Goal: Information Seeking & Learning: Check status

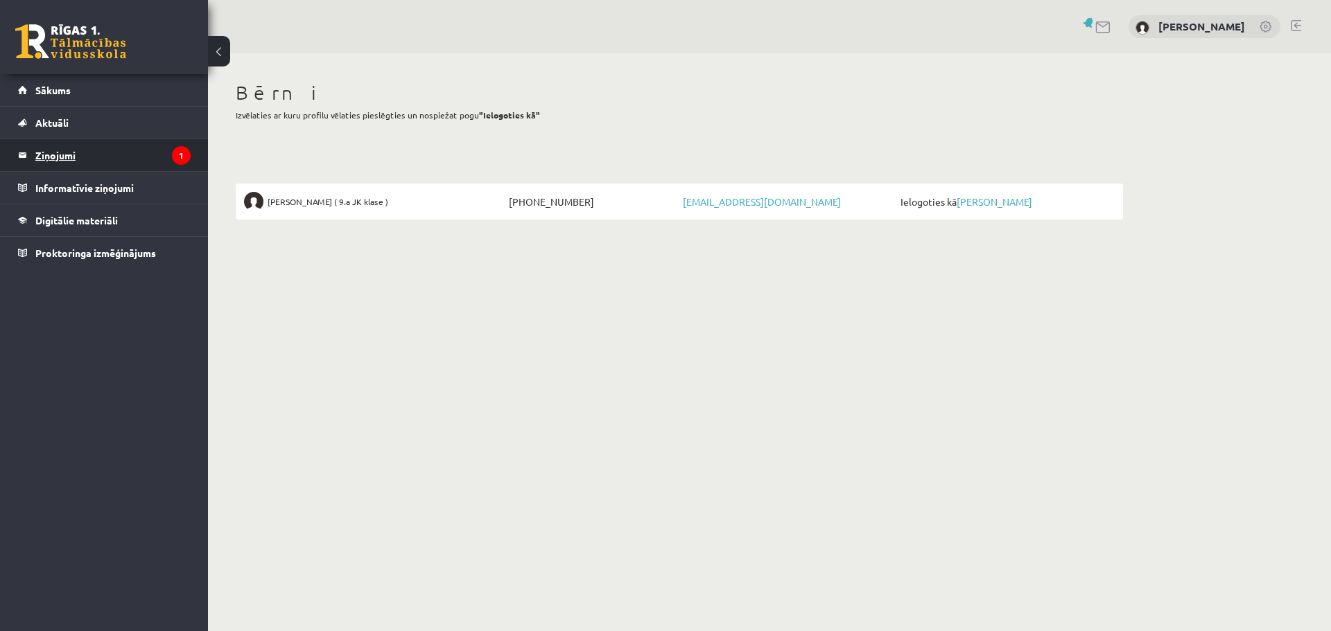
click at [55, 151] on legend "Ziņojumi 1" at bounding box center [112, 155] width 155 height 32
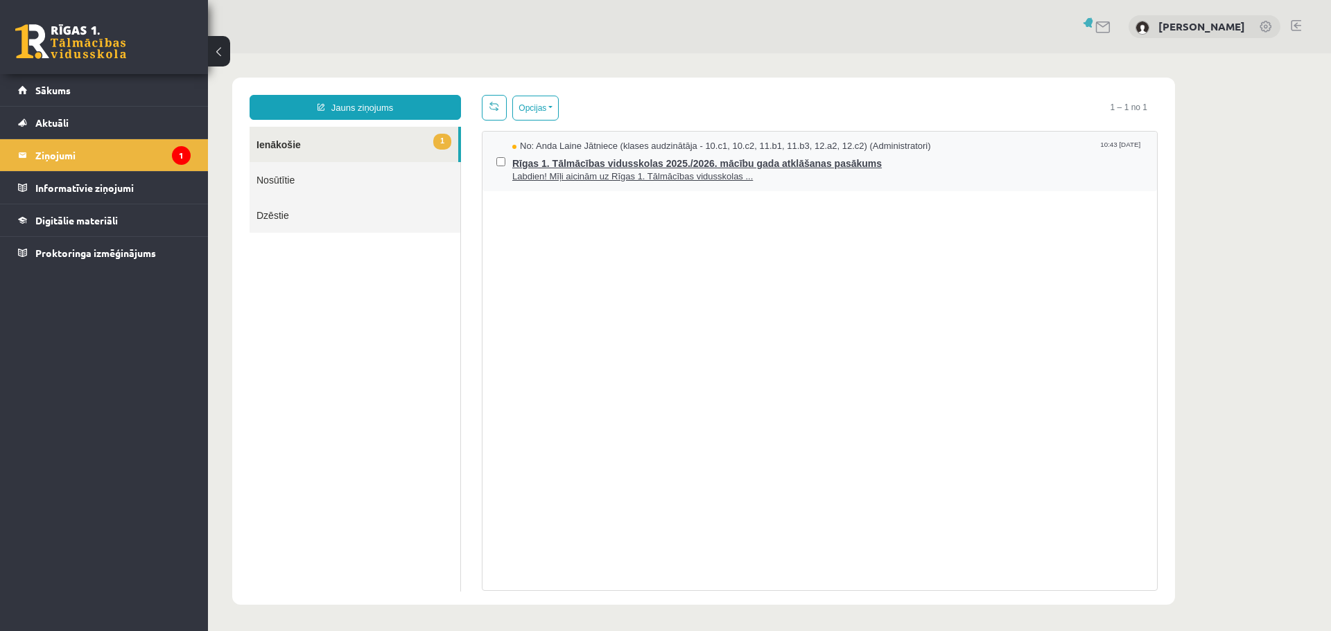
click at [626, 161] on span "Rīgas 1. Tālmācības vidusskolas 2025./2026. mācību gada atklāšanas pasākums" at bounding box center [827, 161] width 631 height 17
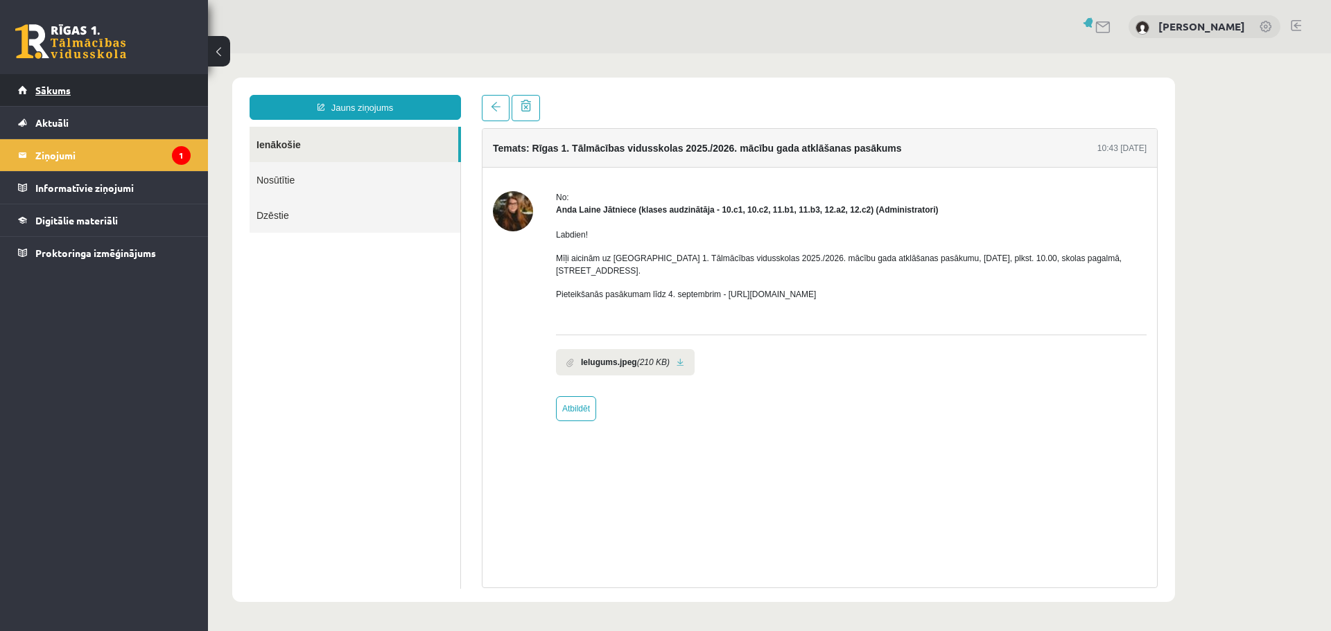
click at [60, 91] on span "Sākums" at bounding box center [52, 90] width 35 height 12
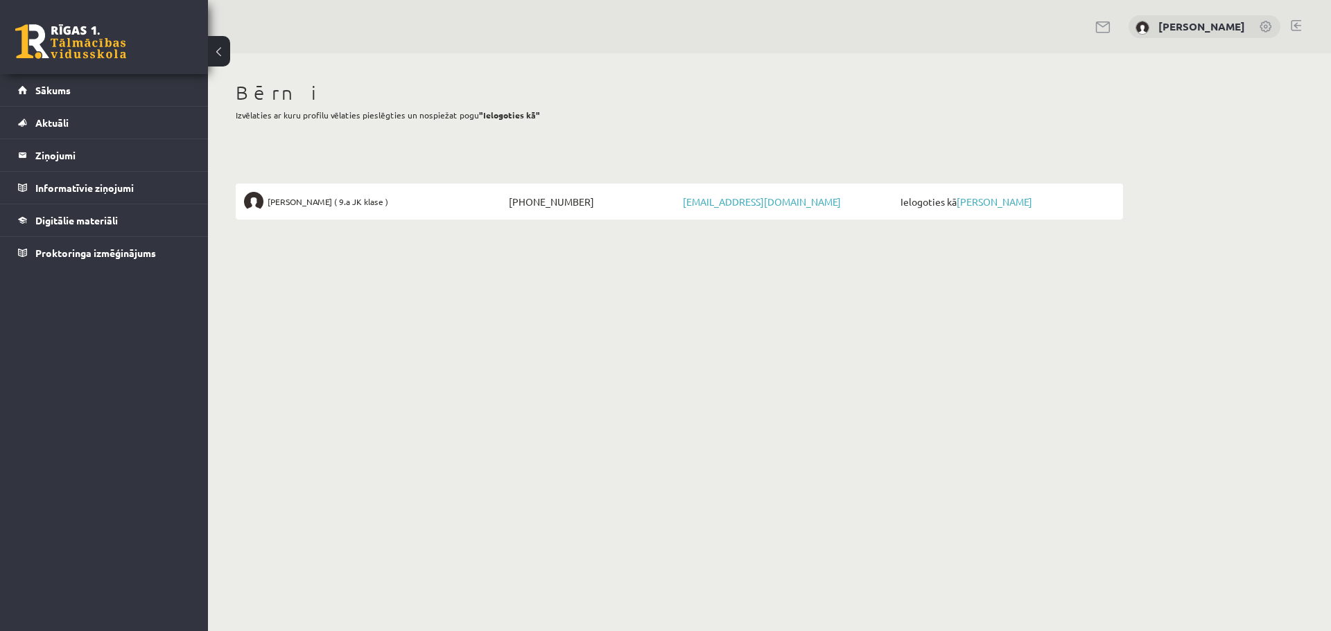
click at [309, 202] on span "[PERSON_NAME] ( 9.a JK klase )" at bounding box center [328, 201] width 121 height 19
click at [43, 215] on span "Digitālie materiāli" at bounding box center [76, 220] width 82 height 12
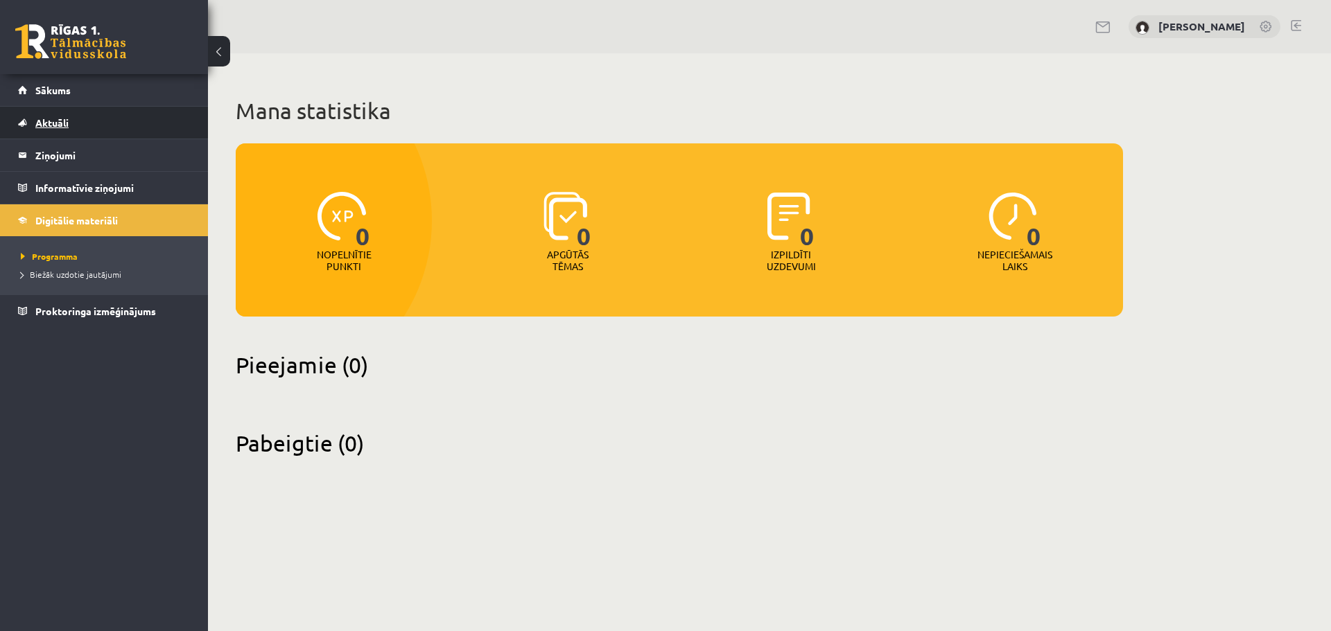
click at [31, 119] on link "Aktuāli" at bounding box center [104, 123] width 173 height 32
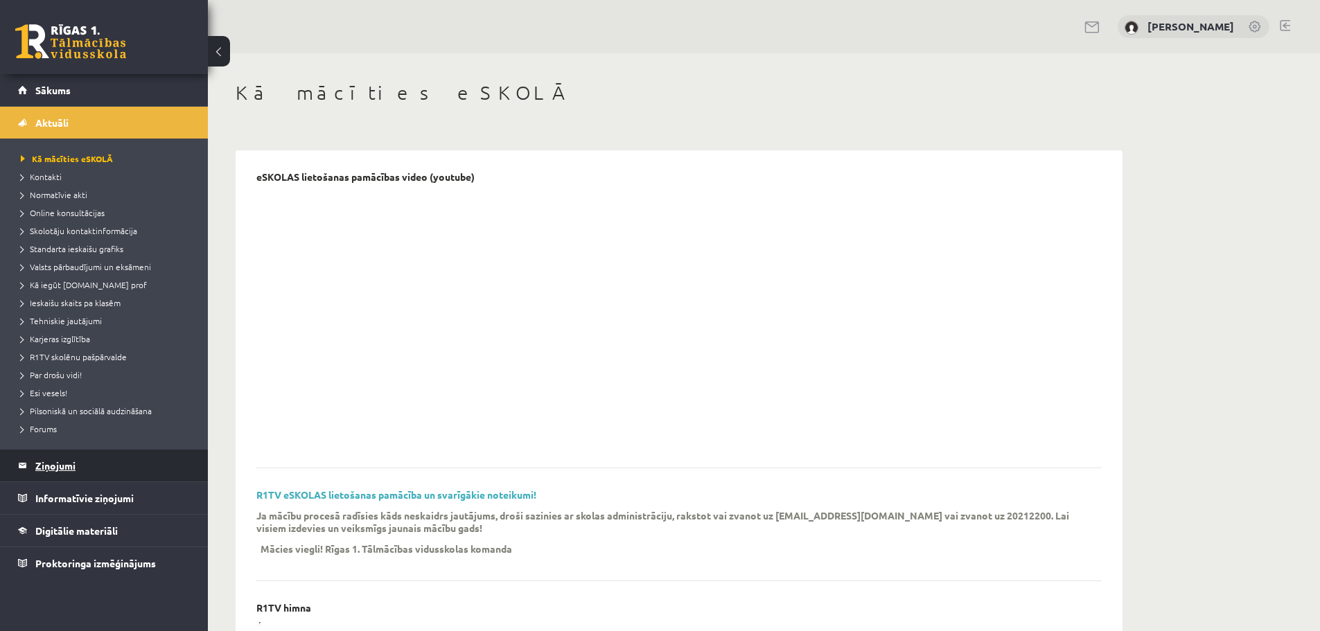
click at [50, 464] on legend "Ziņojumi 0" at bounding box center [112, 466] width 155 height 32
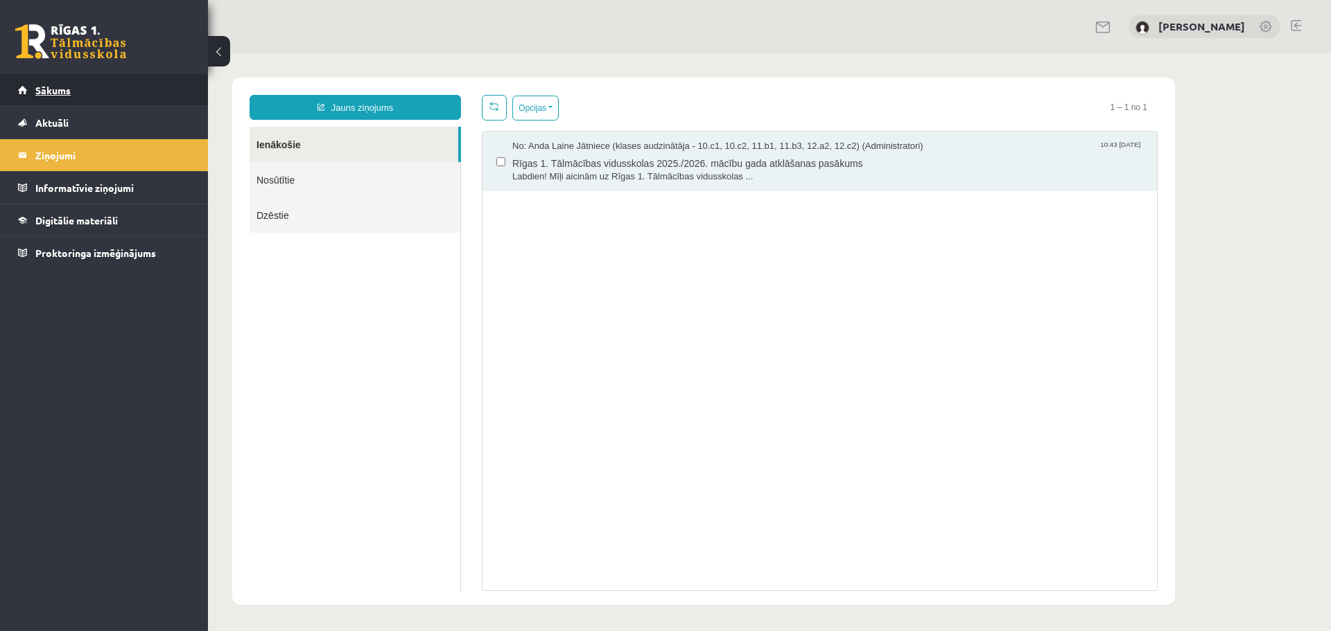
click at [35, 87] on link "Sākums" at bounding box center [104, 90] width 173 height 32
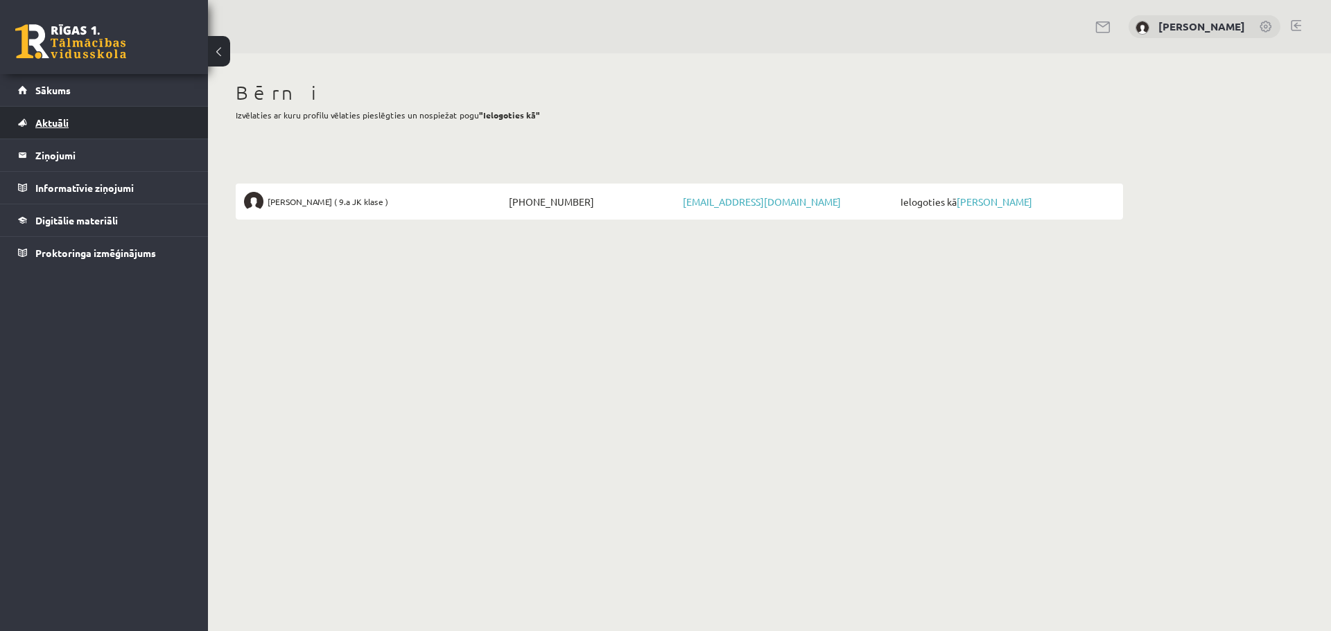
click at [46, 120] on span "Aktuāli" at bounding box center [51, 122] width 33 height 12
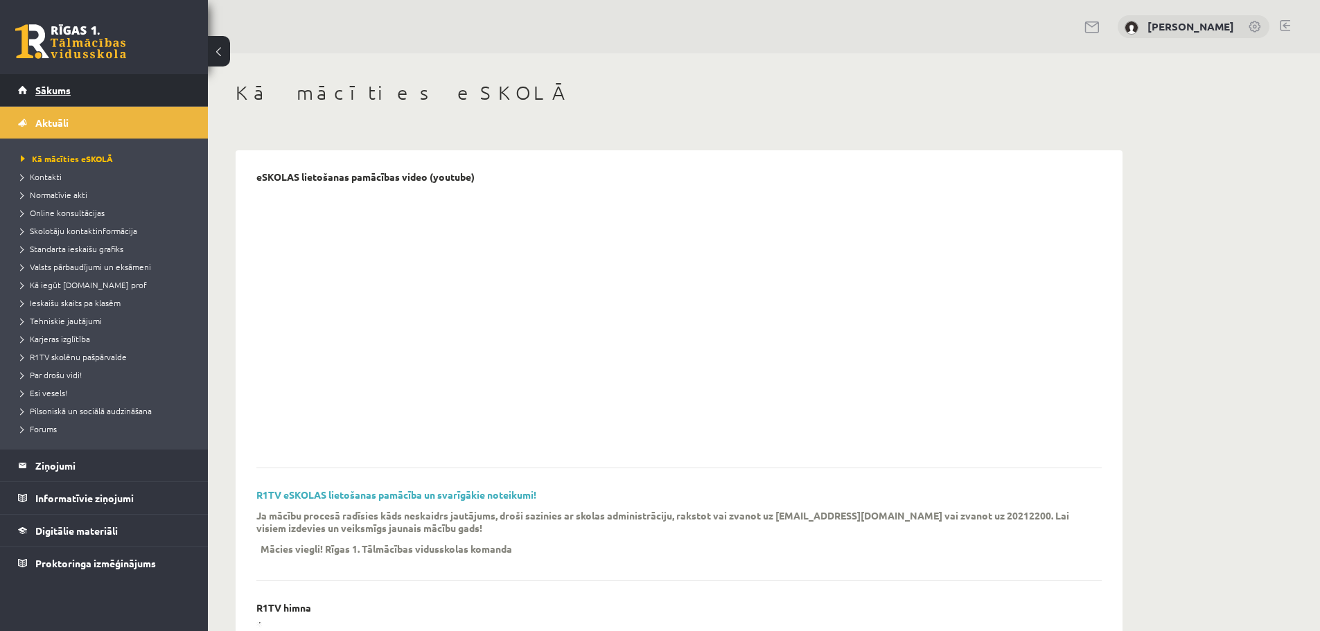
click at [48, 88] on span "Sākums" at bounding box center [52, 90] width 35 height 12
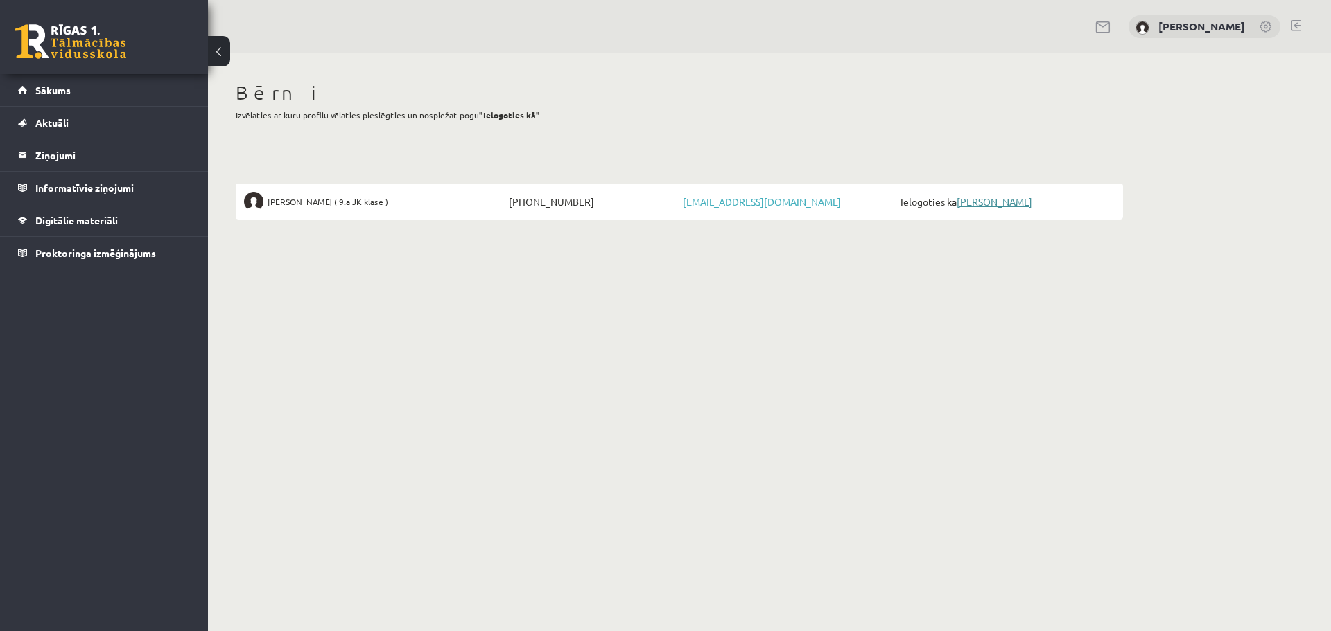
click at [985, 204] on link "[PERSON_NAME]" at bounding box center [995, 201] width 76 height 12
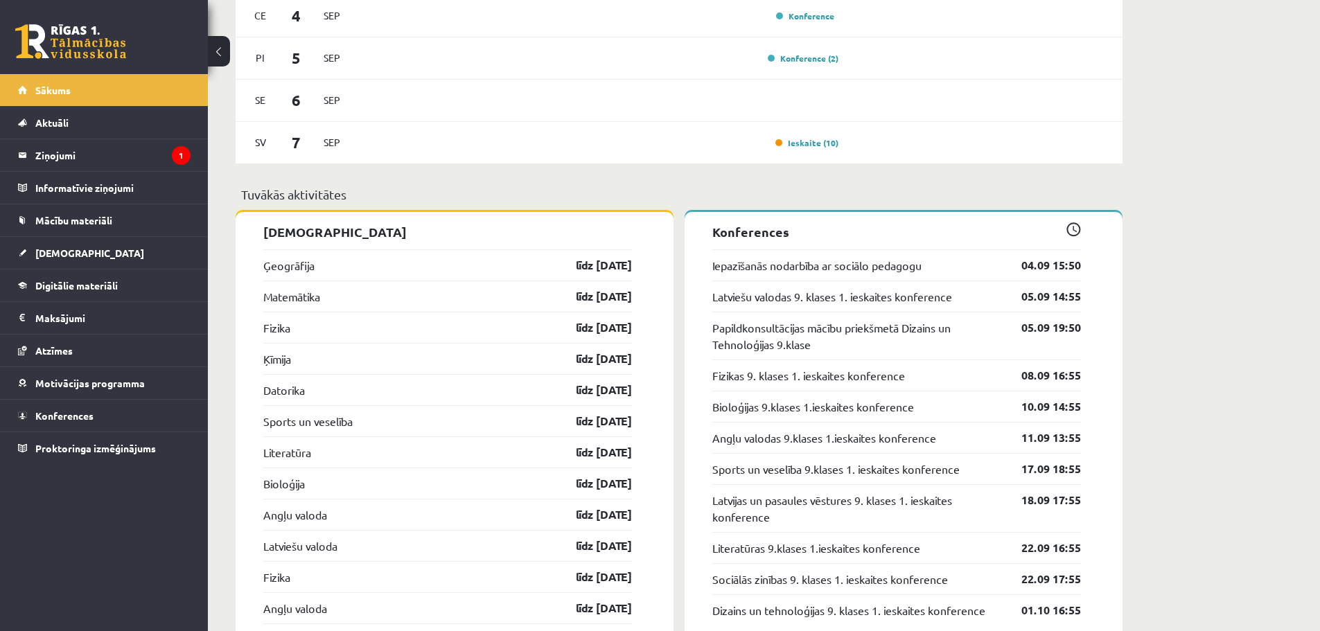
scroll to position [1248, 0]
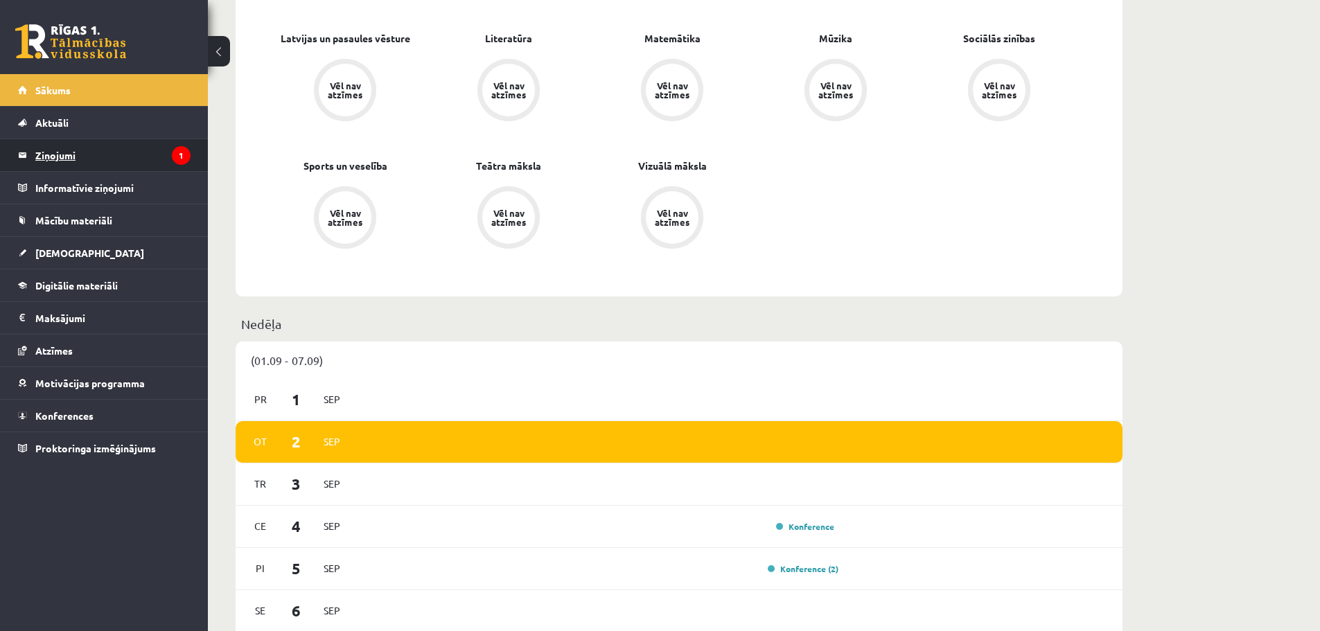
click at [63, 153] on legend "Ziņojumi 1" at bounding box center [112, 155] width 155 height 32
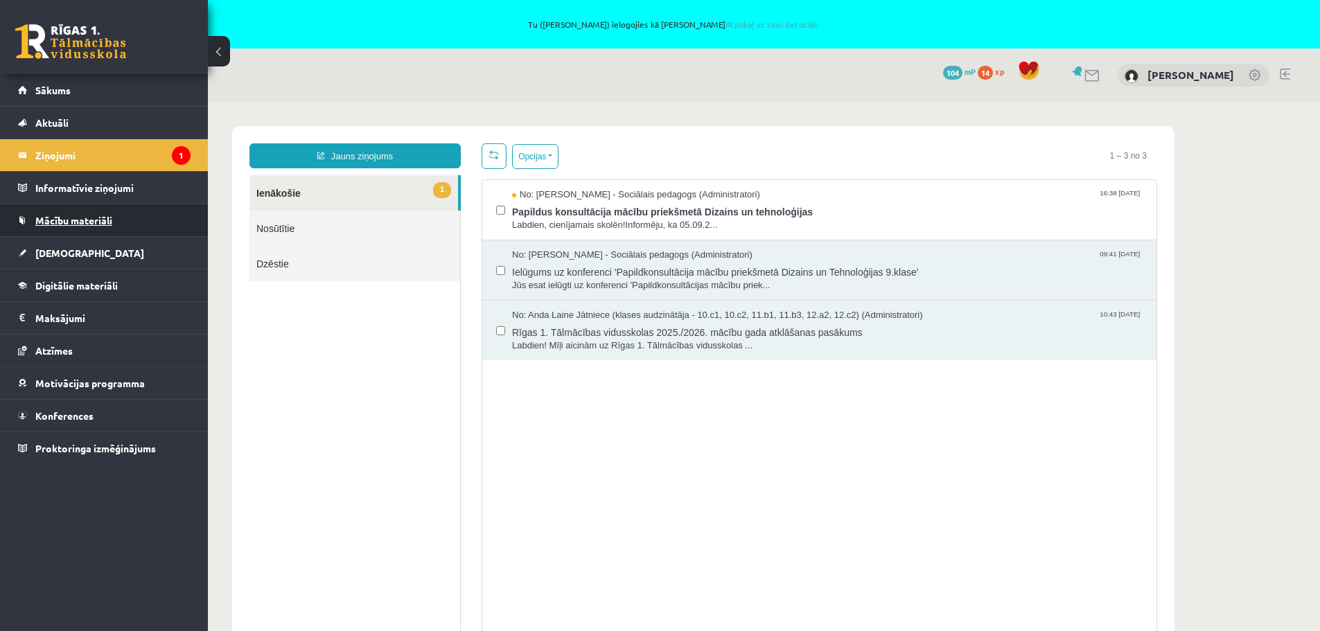
click at [73, 216] on span "Mācību materiāli" at bounding box center [73, 220] width 77 height 12
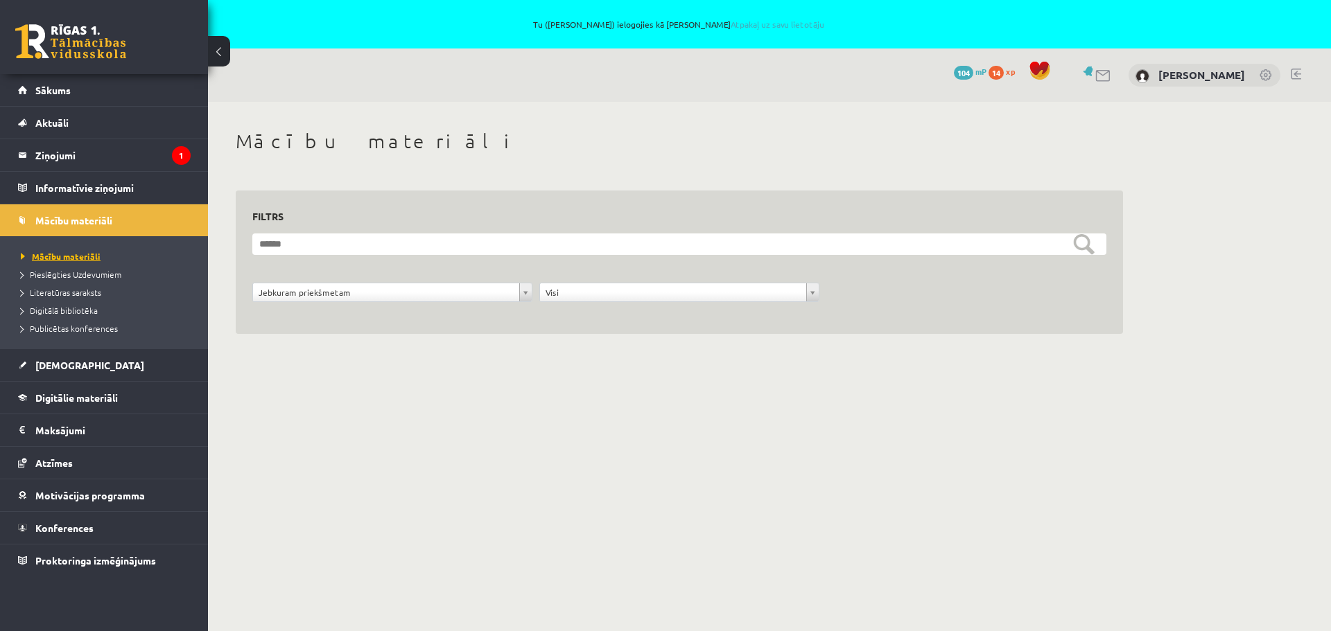
click at [46, 255] on span "Mācību materiāli" at bounding box center [61, 256] width 80 height 11
click at [56, 366] on span "Ieskaites" at bounding box center [89, 365] width 109 height 12
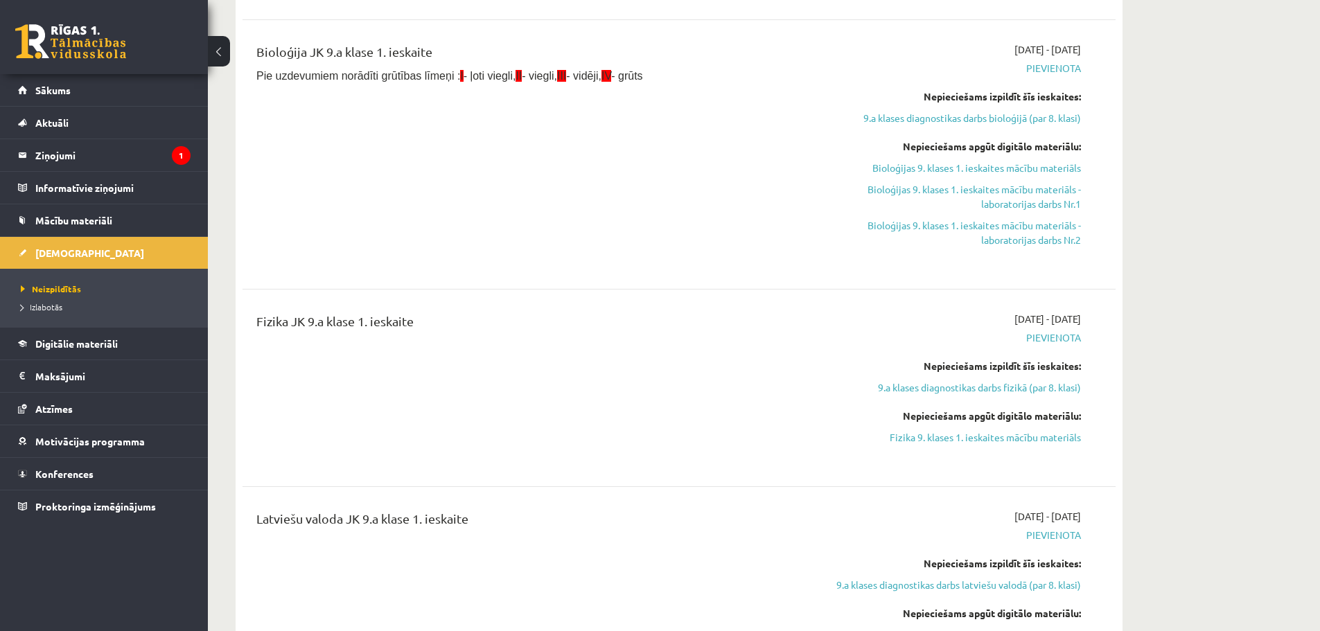
scroll to position [1871, 0]
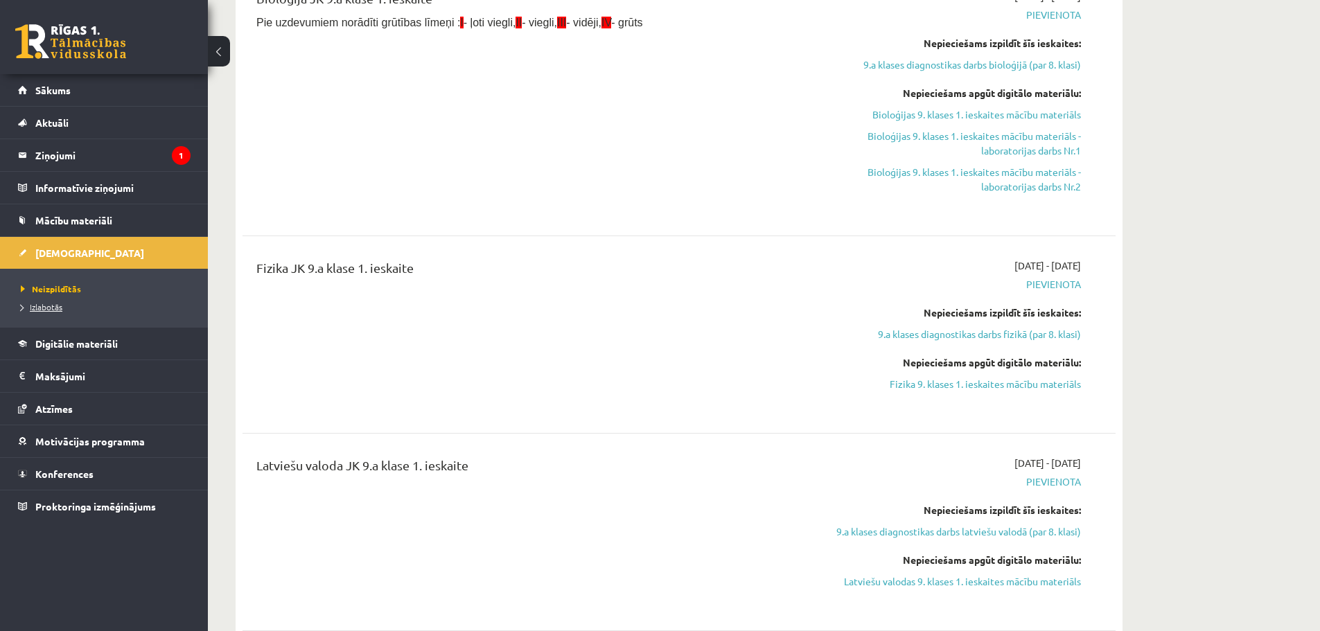
click at [36, 306] on span "Izlabotās" at bounding box center [42, 307] width 42 height 11
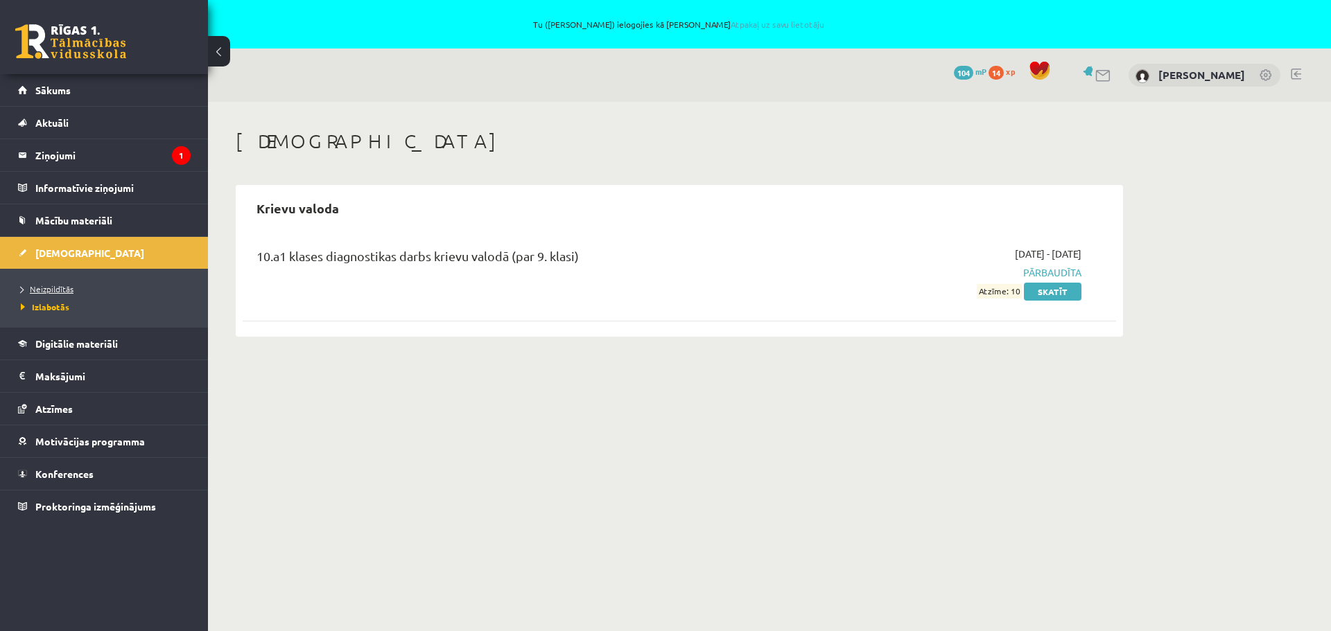
click at [42, 288] on span "Neizpildītās" at bounding box center [47, 288] width 53 height 11
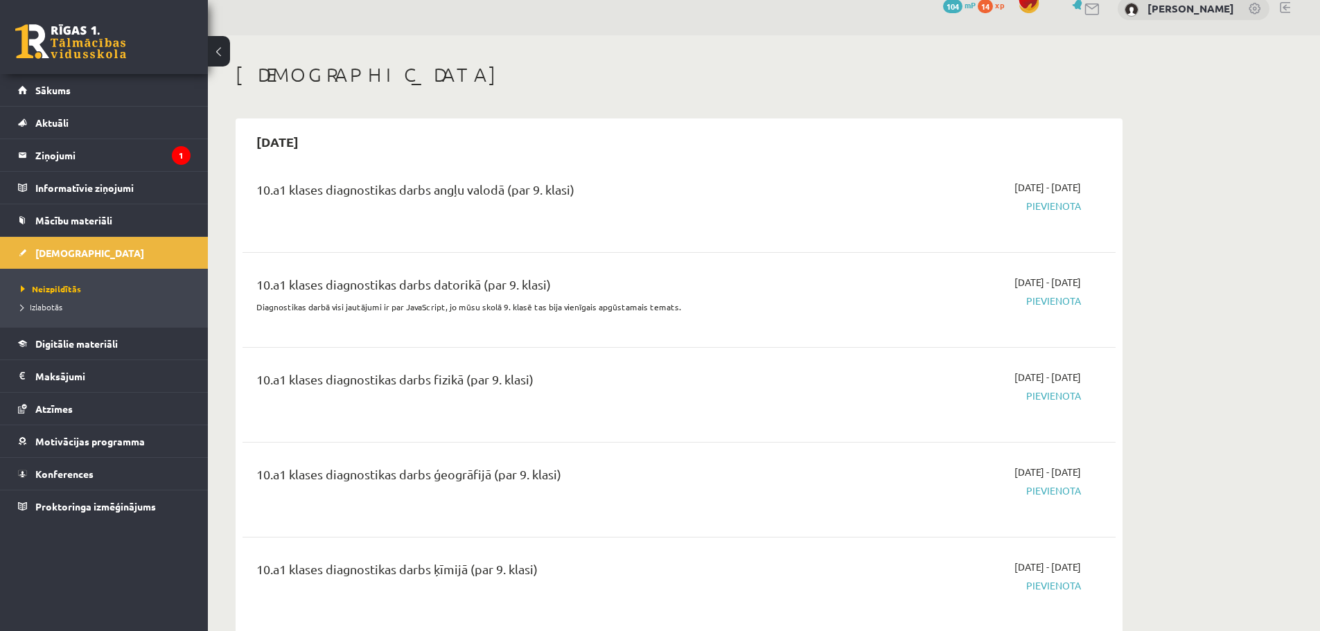
scroll to position [69, 0]
click at [788, 291] on div "10.a1 klases diagnostikas darbs datorikā (par 9. klasi)" at bounding box center [527, 285] width 543 height 26
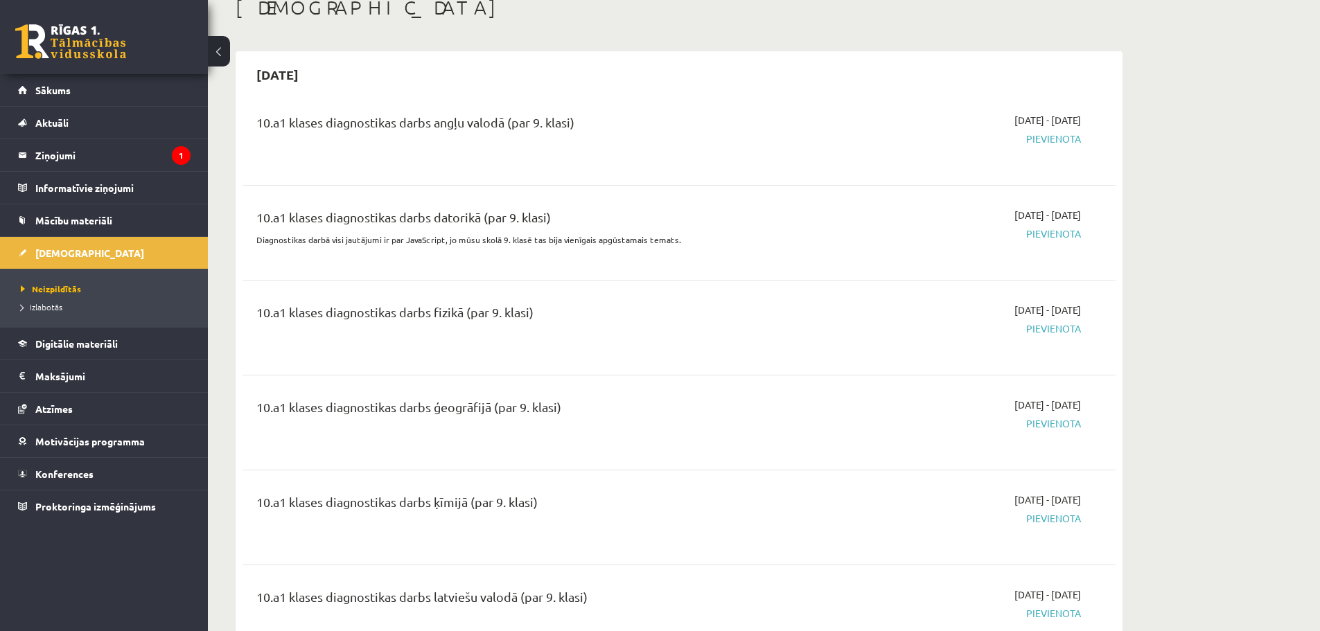
scroll to position [139, 0]
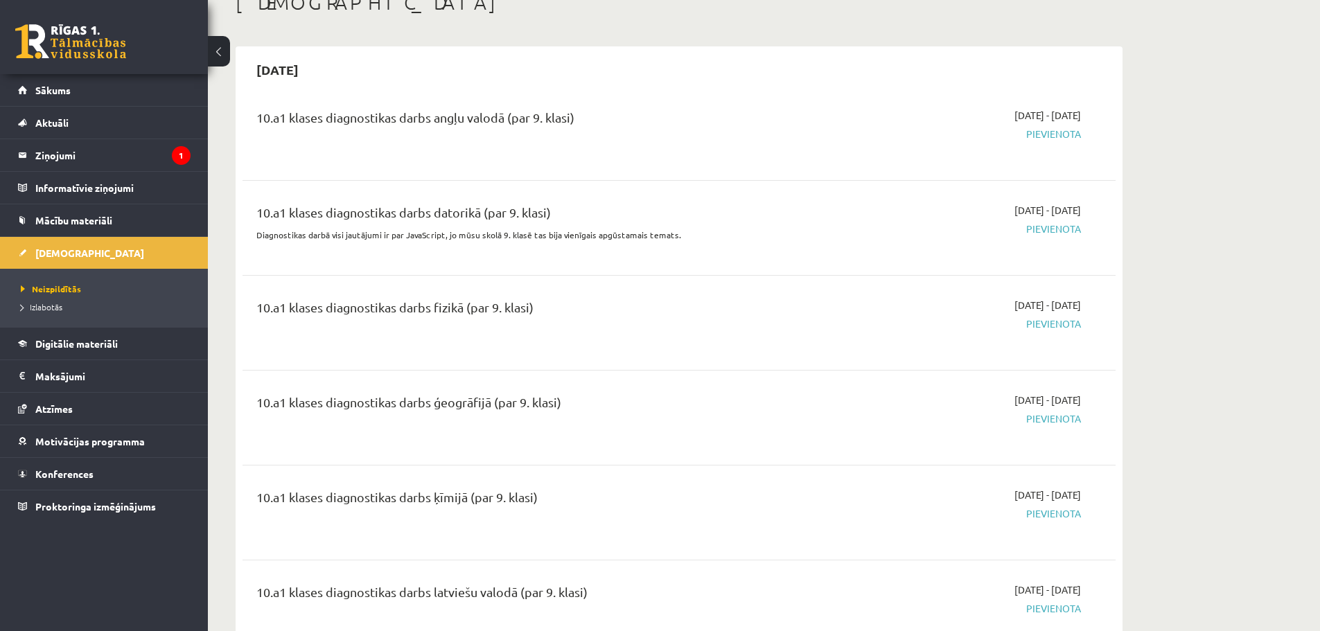
click at [591, 316] on div "10.a1 klases diagnostikas darbs fizikā (par 9. klasi)" at bounding box center [527, 311] width 543 height 26
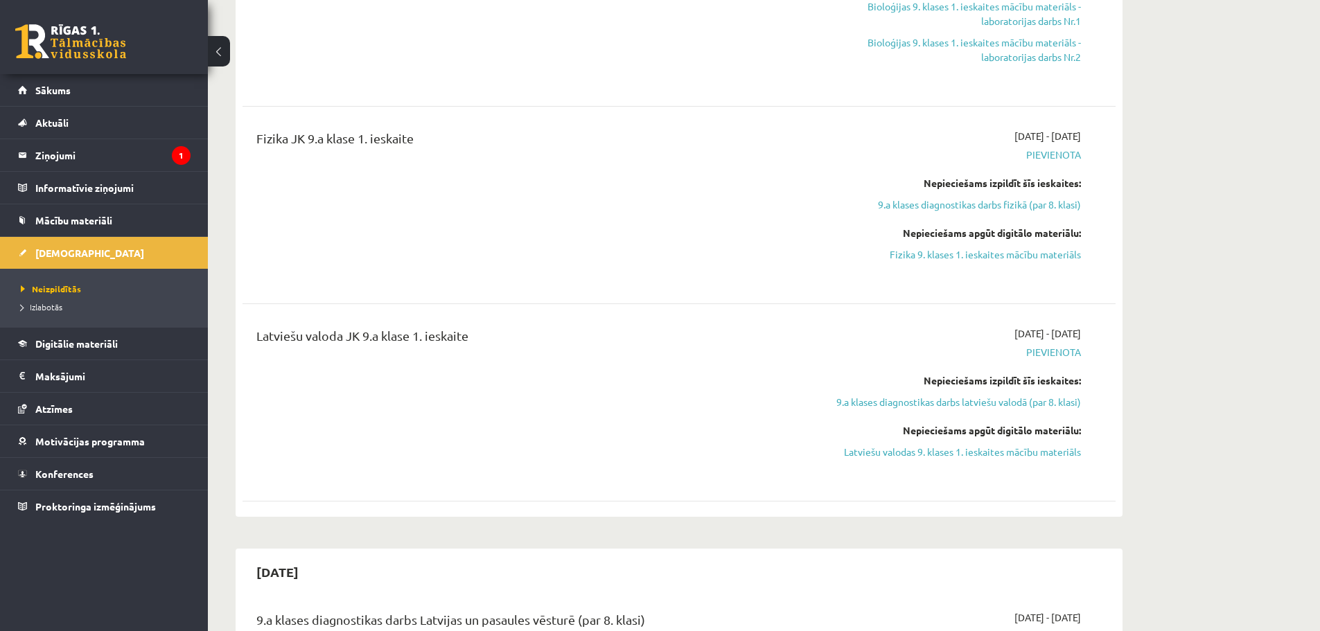
scroll to position [2010, 0]
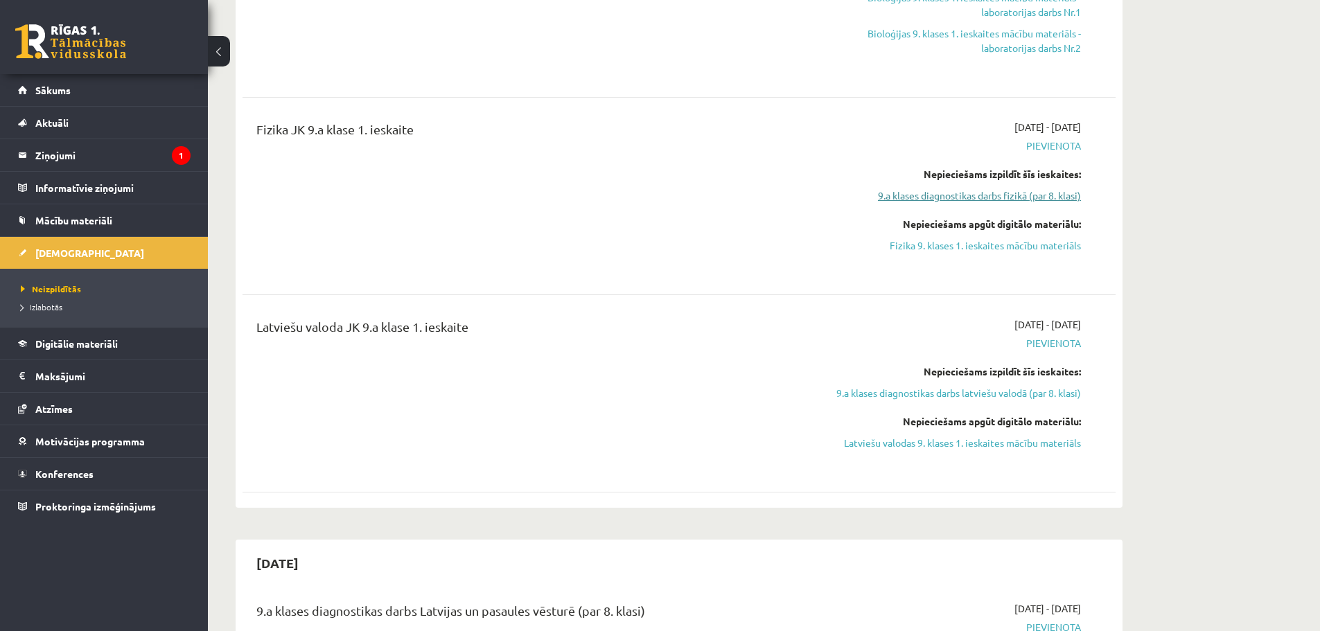
click at [929, 198] on link "9.a klases diagnostikas darbs fizikā (par 8. klasi)" at bounding box center [950, 196] width 261 height 15
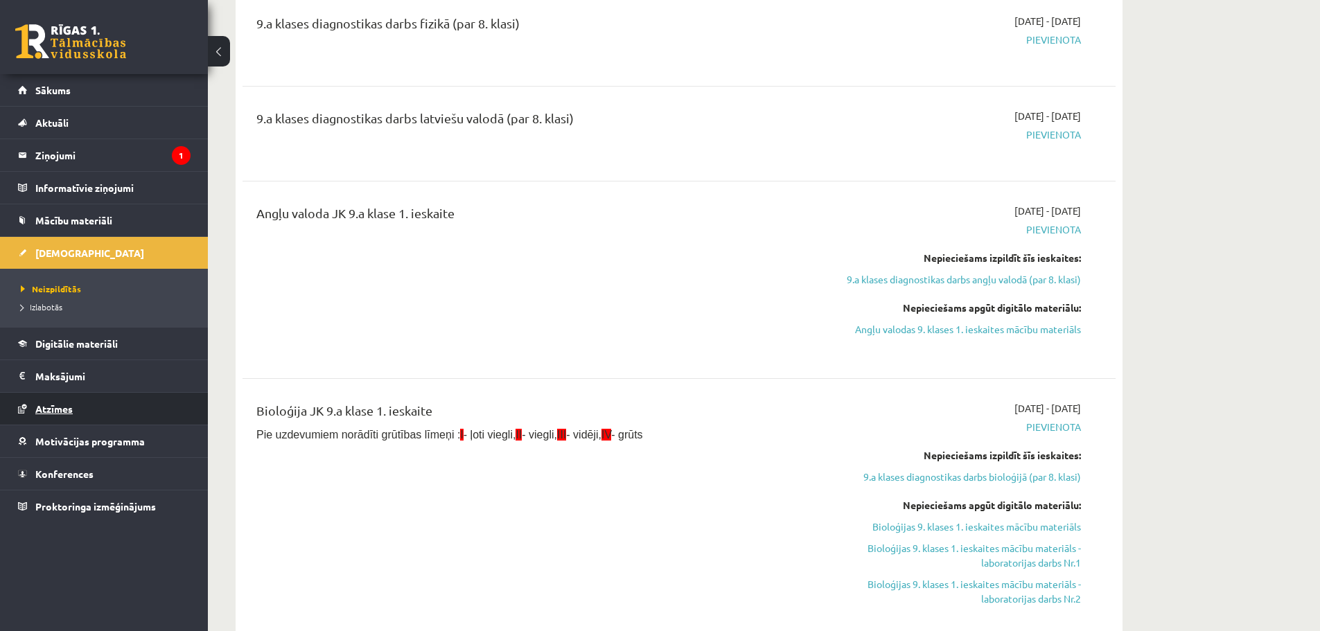
click at [51, 414] on link "Atzīmes" at bounding box center [104, 409] width 173 height 32
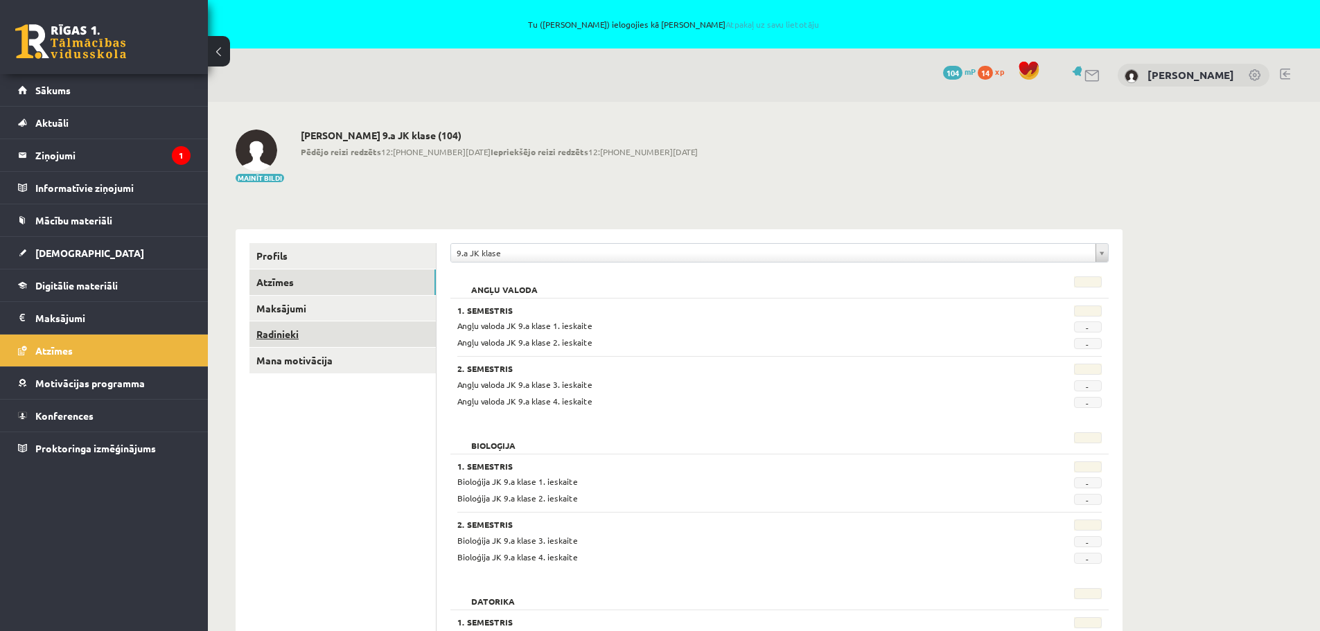
click at [277, 332] on link "Radinieki" at bounding box center [343, 335] width 186 height 26
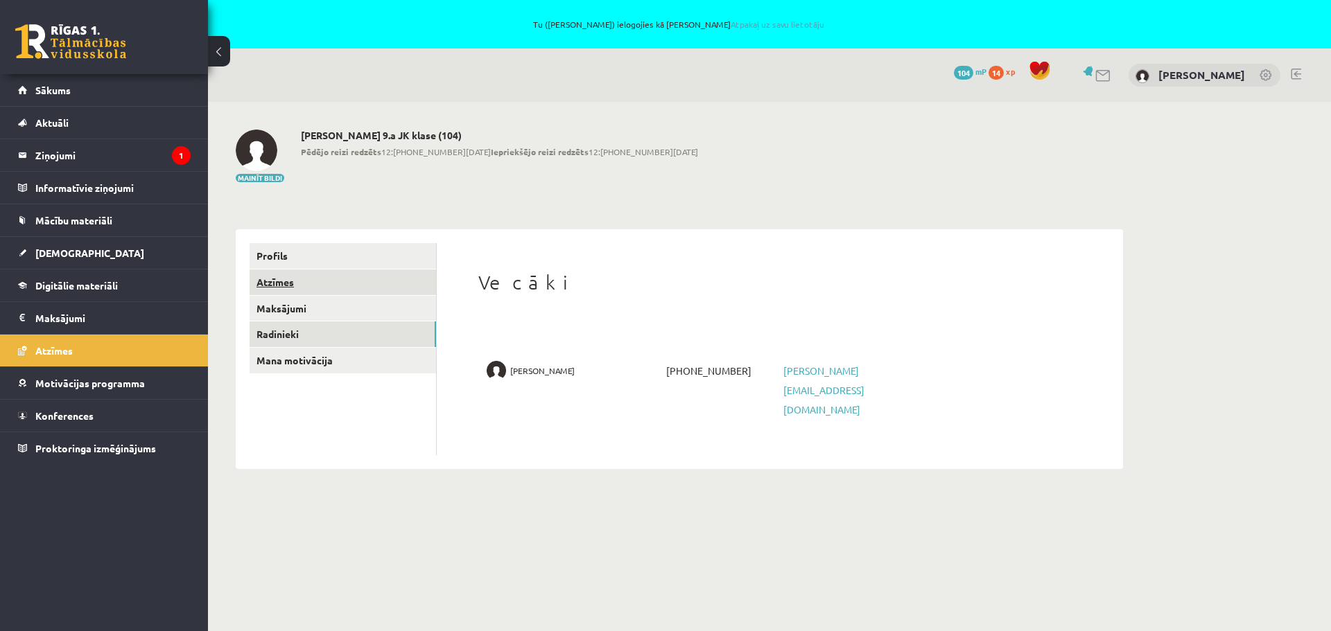
click at [276, 281] on link "Atzīmes" at bounding box center [343, 283] width 186 height 26
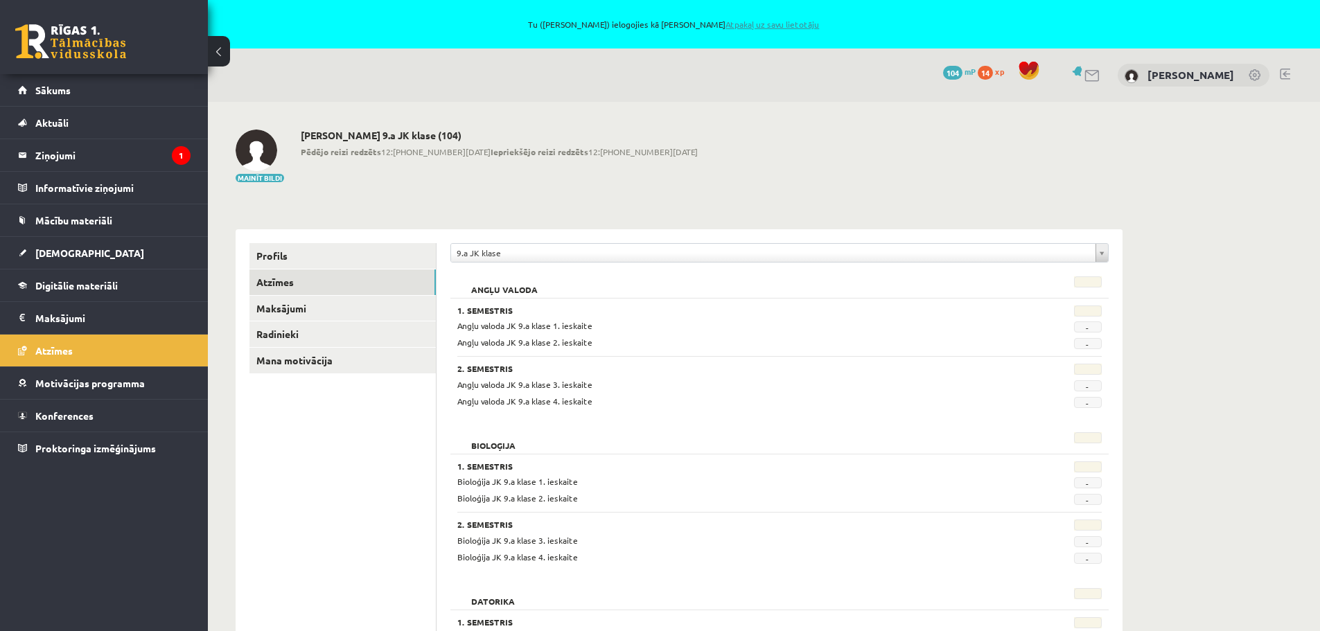
click at [769, 22] on link "Atpakaļ uz savu lietotāju" at bounding box center [773, 24] width 94 height 11
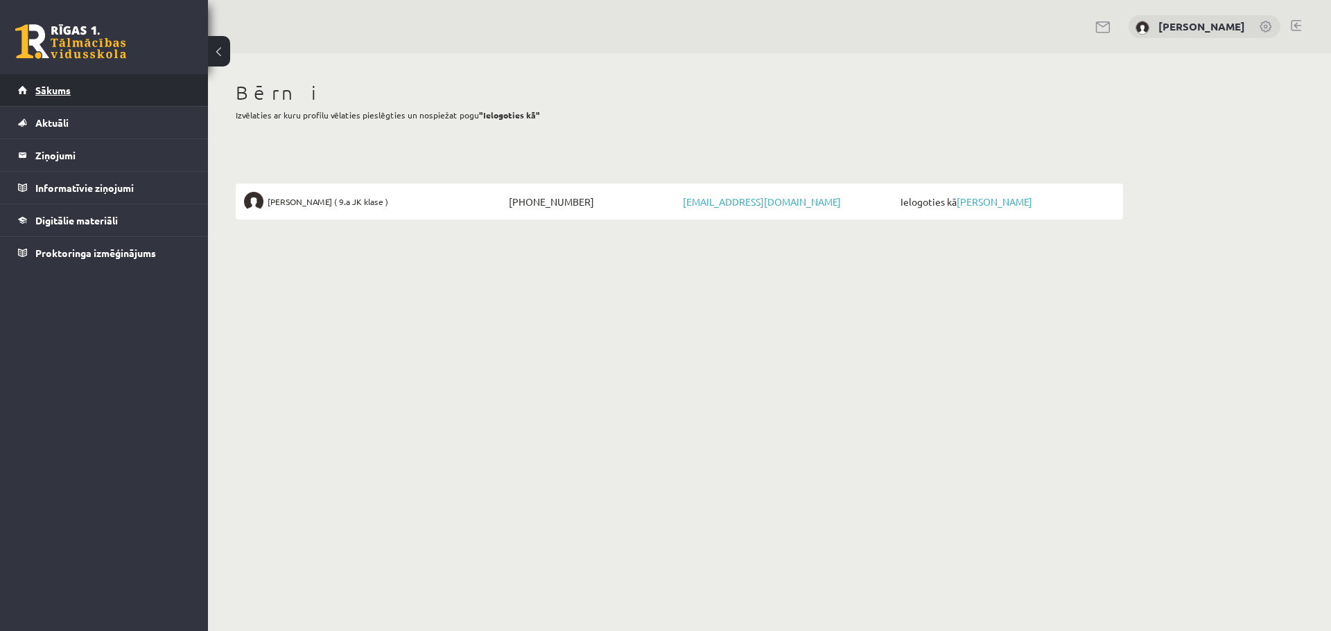
click at [45, 89] on span "Sākums" at bounding box center [52, 90] width 35 height 12
click at [54, 89] on span "Sākums" at bounding box center [52, 90] width 35 height 12
click at [42, 124] on span "Aktuāli" at bounding box center [51, 122] width 33 height 12
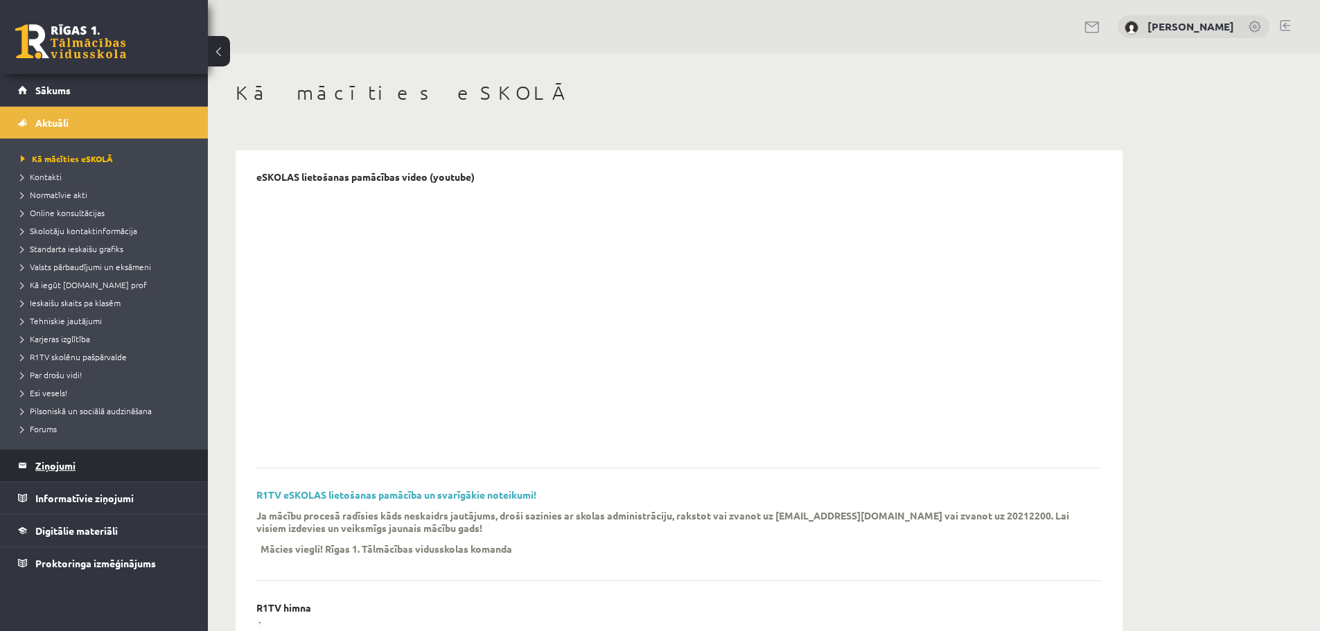
click at [49, 462] on legend "Ziņojumi 0" at bounding box center [112, 466] width 155 height 32
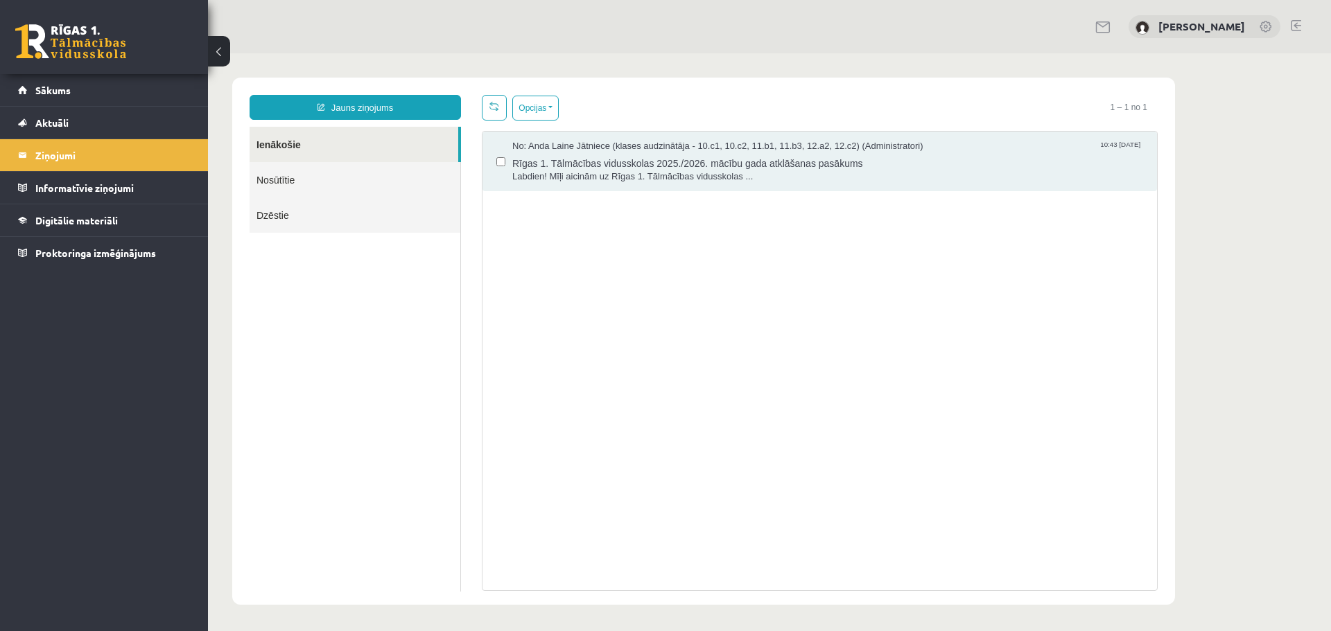
click at [832, 320] on div "No: [PERSON_NAME] Jātniece (klases audzinātāja - 10.c1, 10.c2, 11.b1, 11.b3, 12…" at bounding box center [820, 361] width 676 height 460
